Goal: Task Accomplishment & Management: Manage account settings

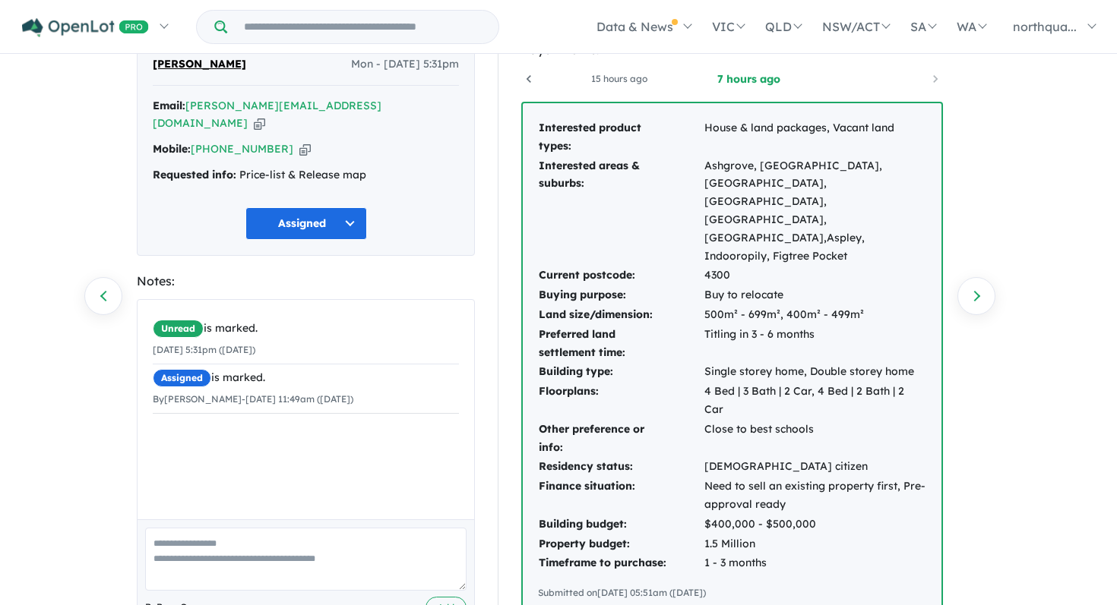
scroll to position [97, 0]
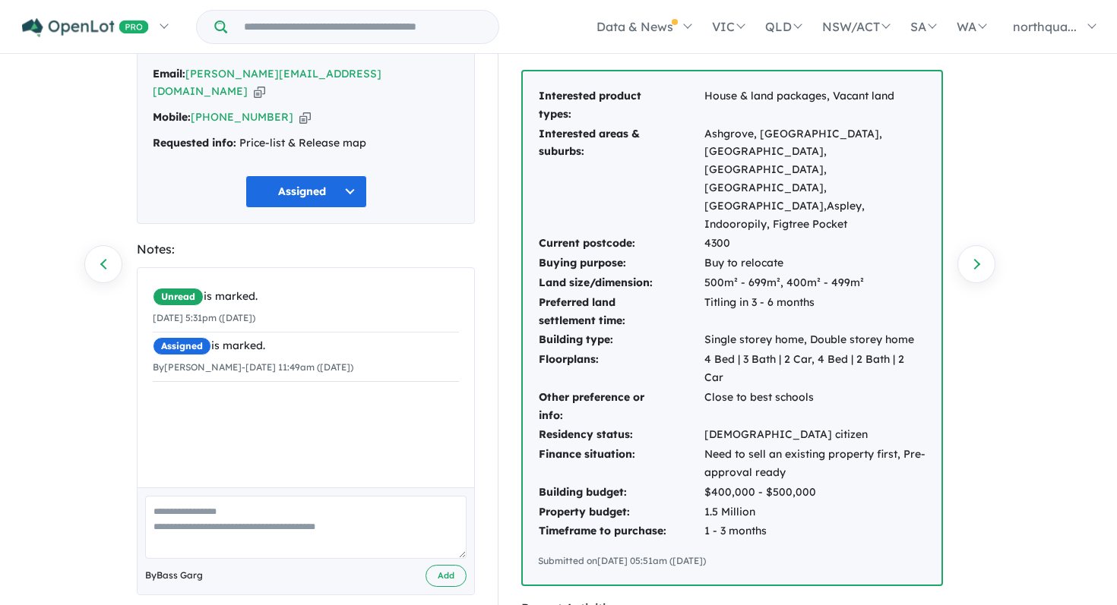
click at [314, 510] on textarea at bounding box center [305, 527] width 321 height 63
type textarea "*"
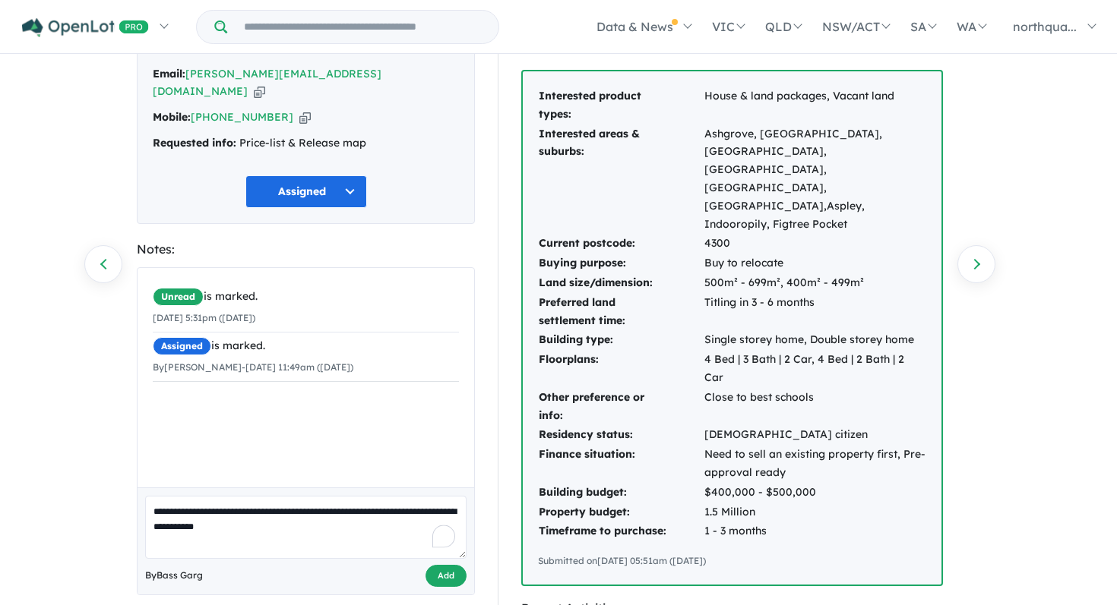
type textarea "**********"
click at [446, 565] on button "Add" at bounding box center [445, 576] width 41 height 22
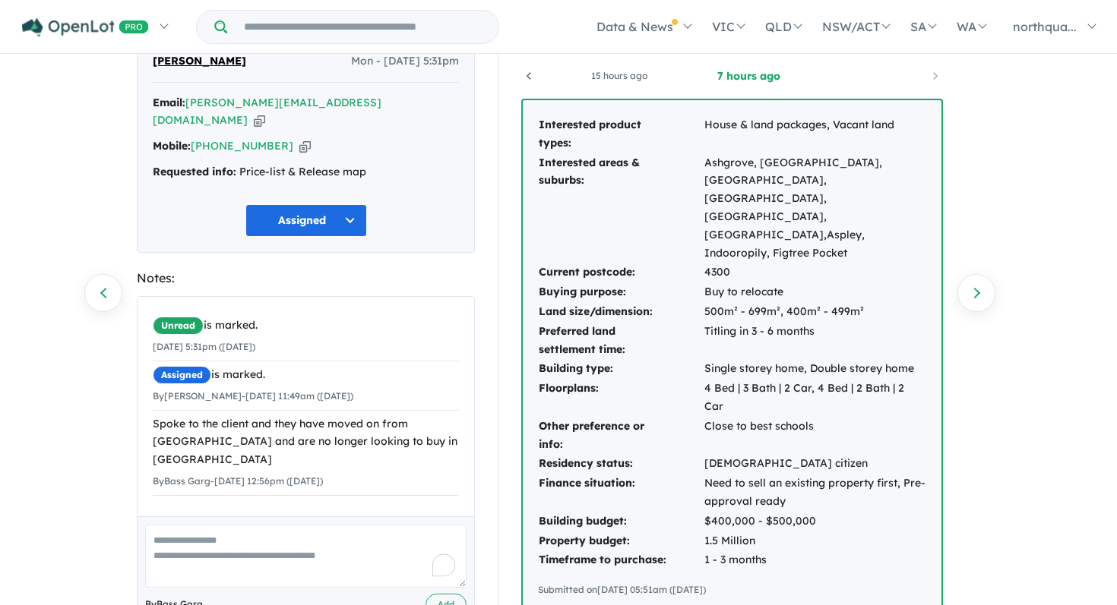
scroll to position [0, 0]
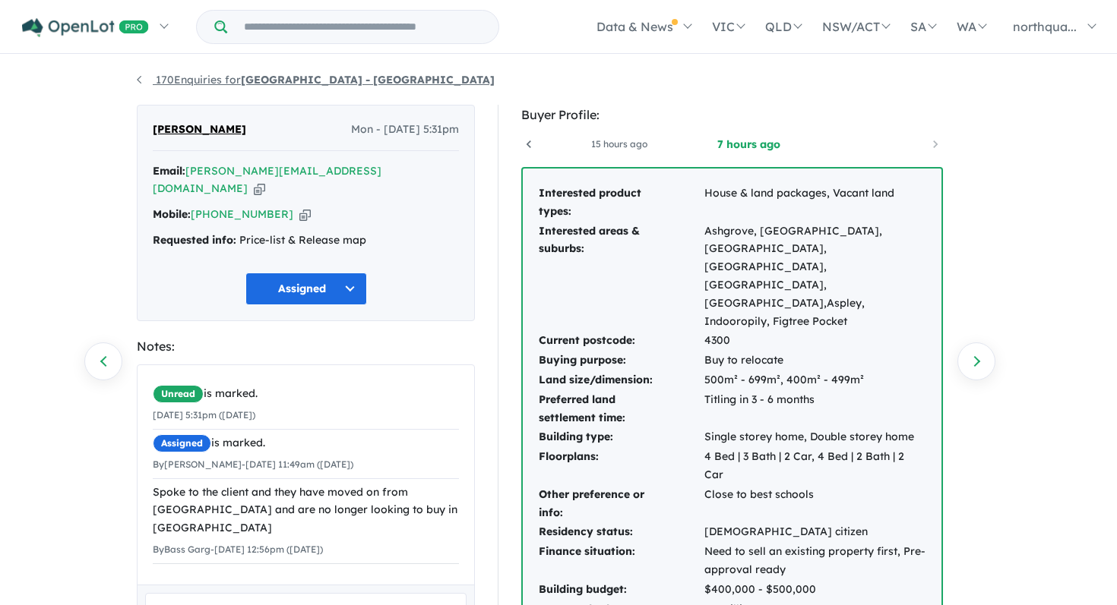
click at [214, 80] on link "170 Enquiries for Nth Qtr Estate - [GEOGRAPHIC_DATA]" at bounding box center [316, 80] width 358 height 14
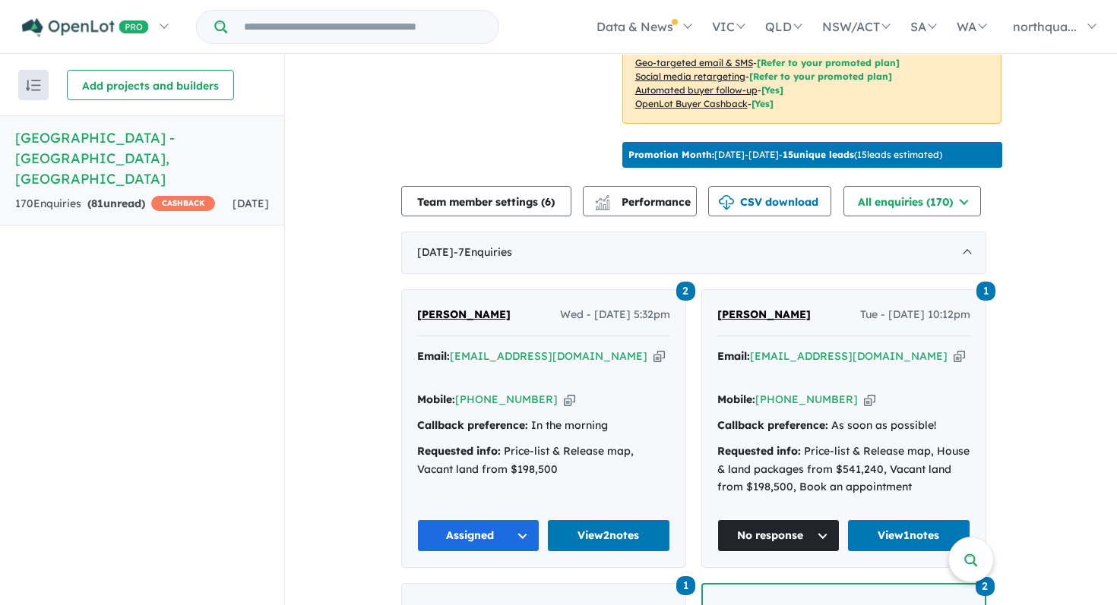
scroll to position [462, 0]
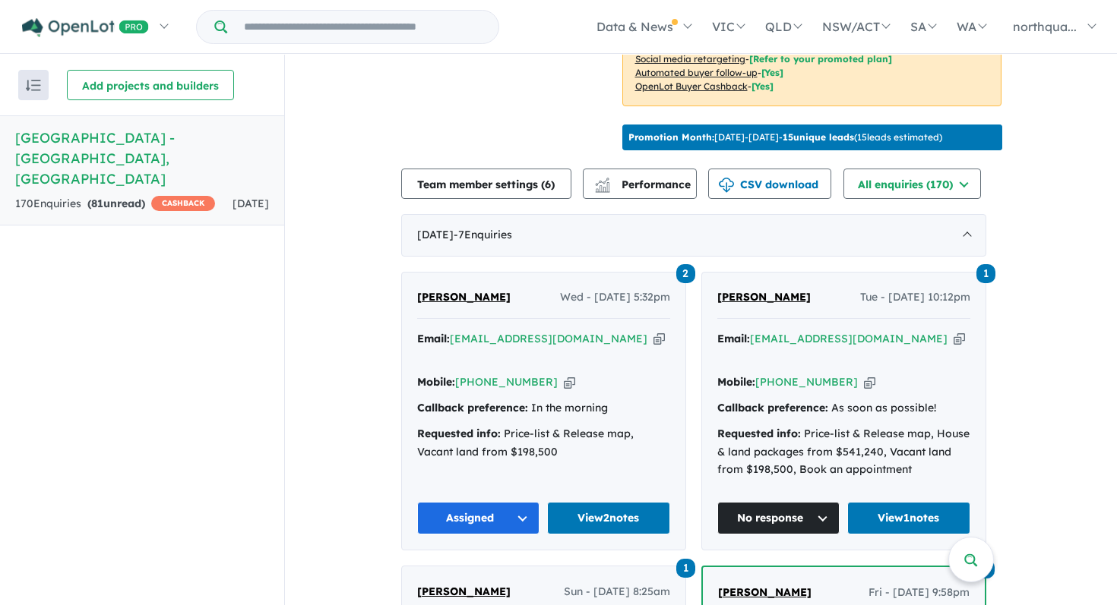
click at [476, 294] on span "[PERSON_NAME]" at bounding box center [463, 297] width 93 height 14
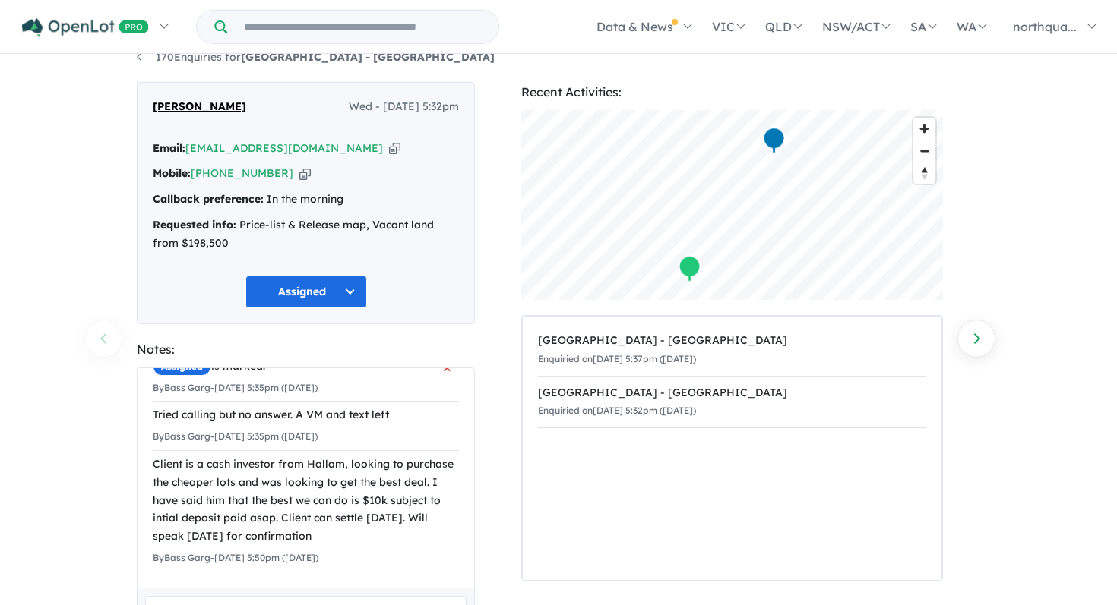
scroll to position [55, 0]
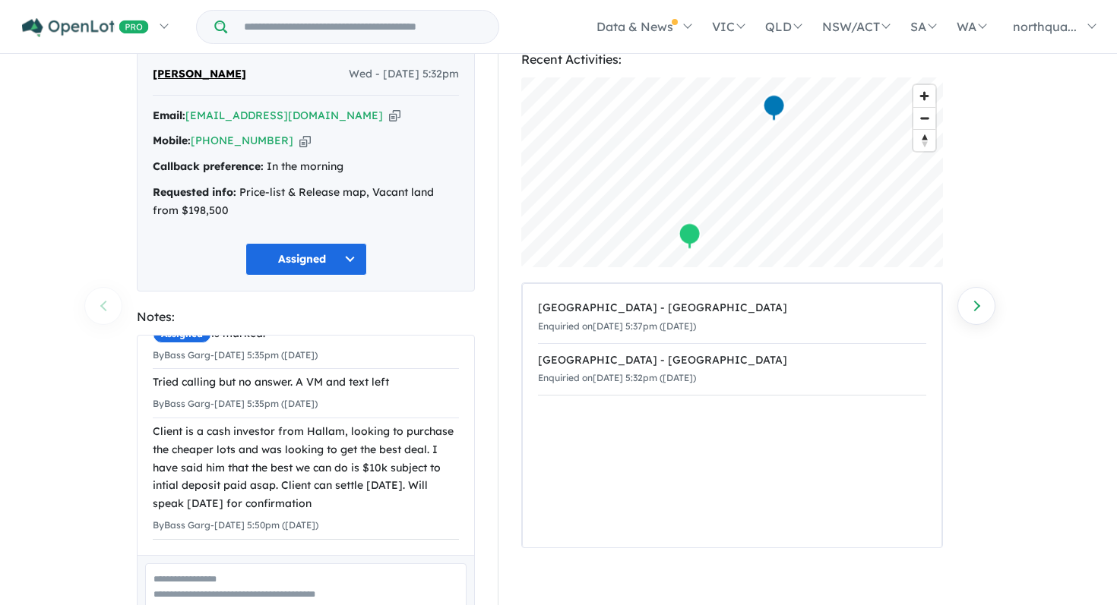
click at [300, 596] on textarea at bounding box center [305, 595] width 321 height 63
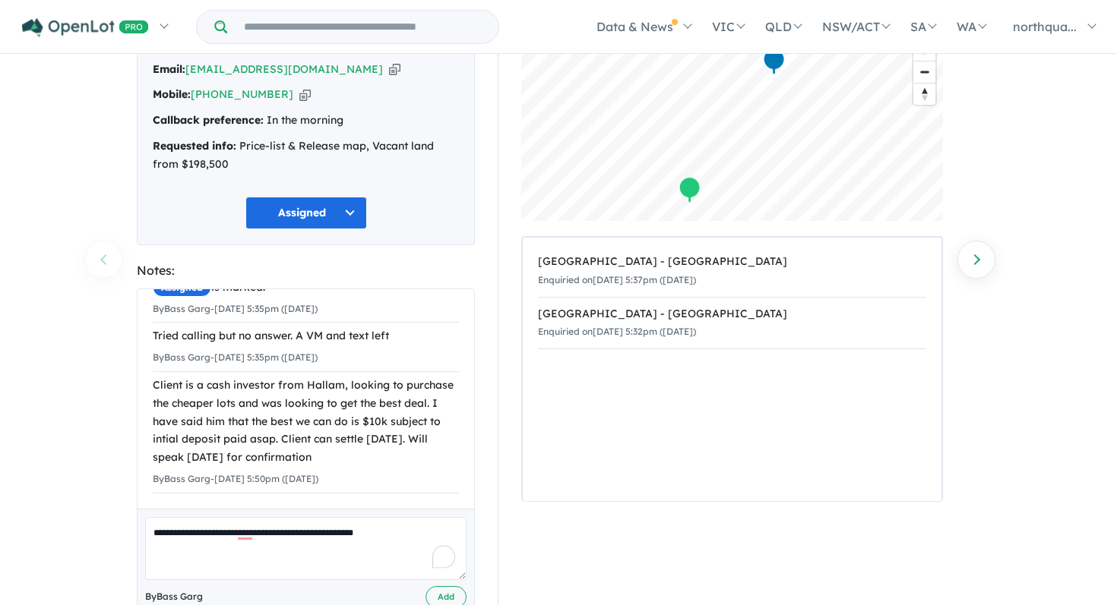
scroll to position [144, 0]
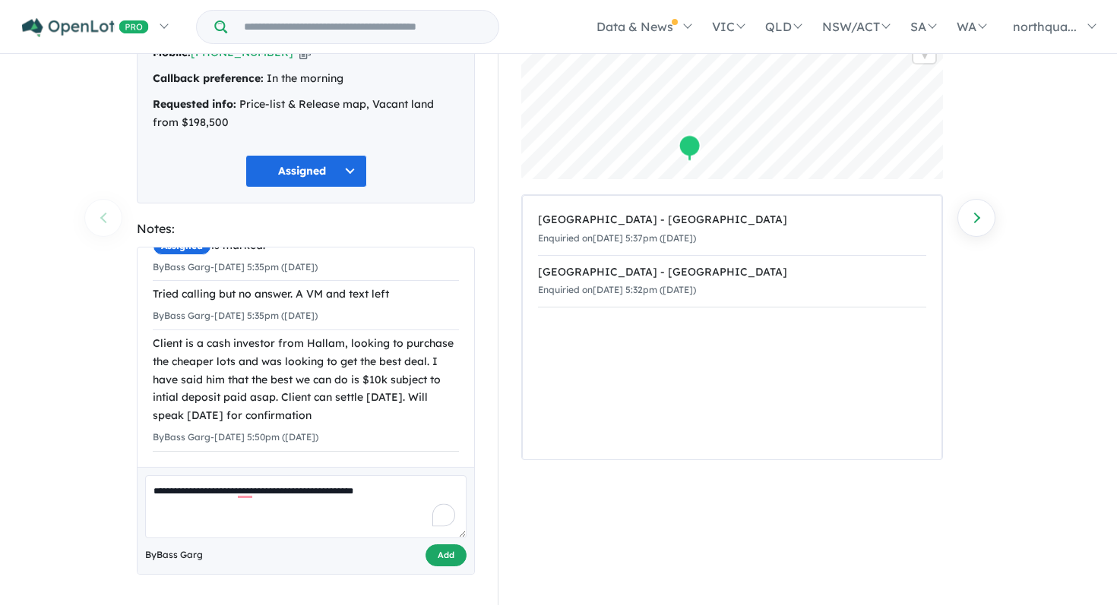
type textarea "**********"
click at [448, 558] on button "Add" at bounding box center [445, 556] width 41 height 22
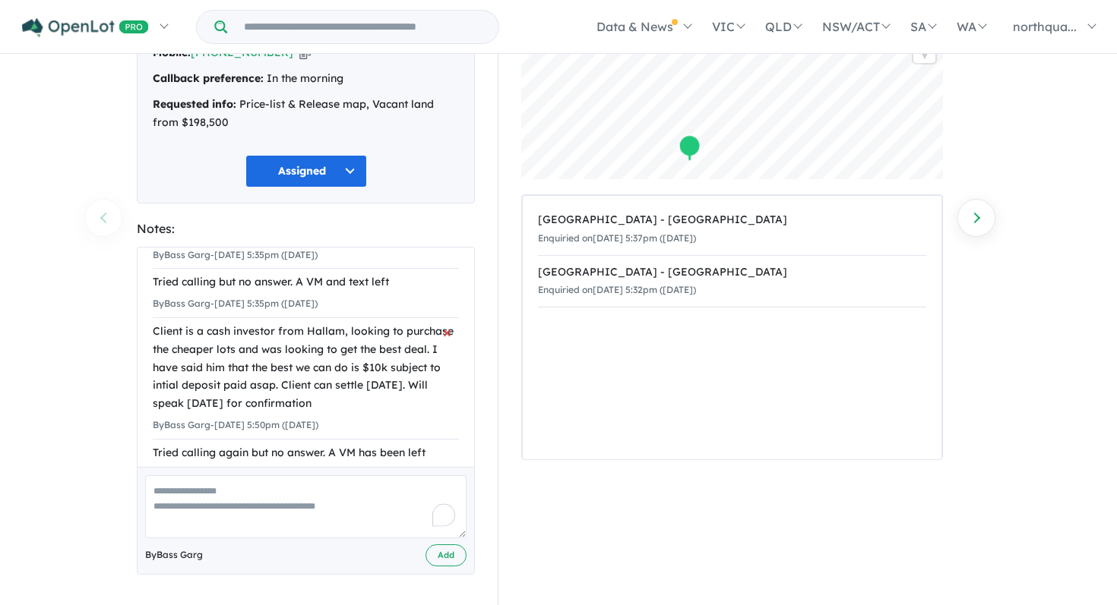
scroll to position [91, 0]
